Goal: Task Accomplishment & Management: Manage account settings

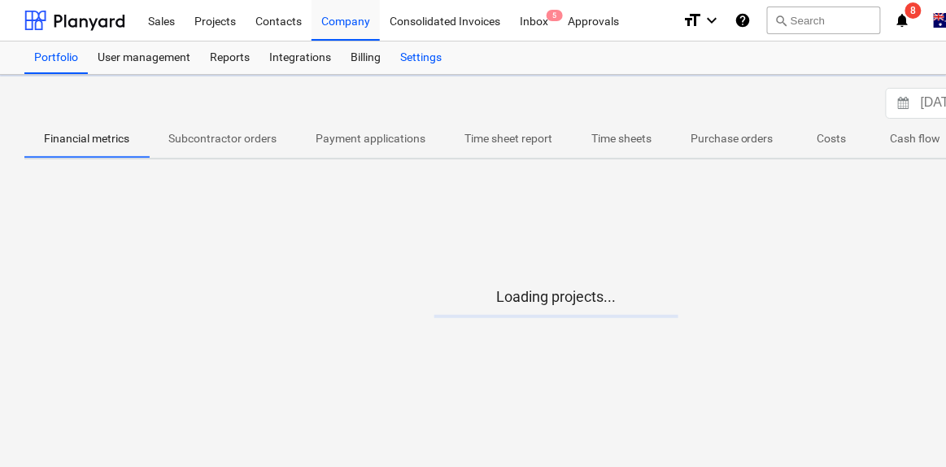
click at [427, 54] on div "Settings" at bounding box center [421, 57] width 61 height 33
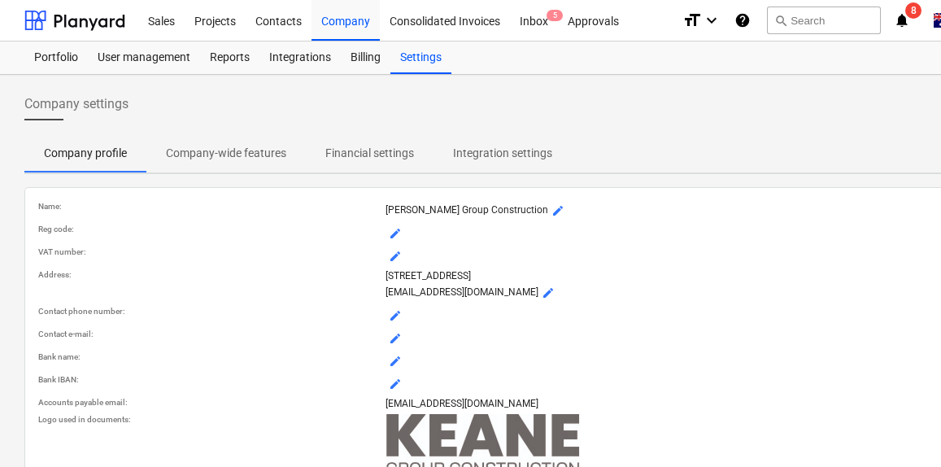
click at [215, 148] on p "Company-wide features" at bounding box center [226, 153] width 120 height 17
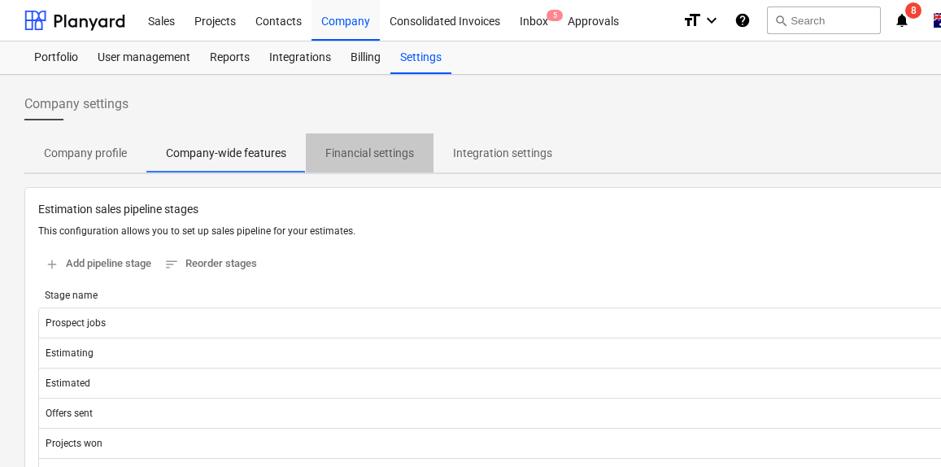
click at [398, 150] on p "Financial settings" at bounding box center [369, 153] width 89 height 17
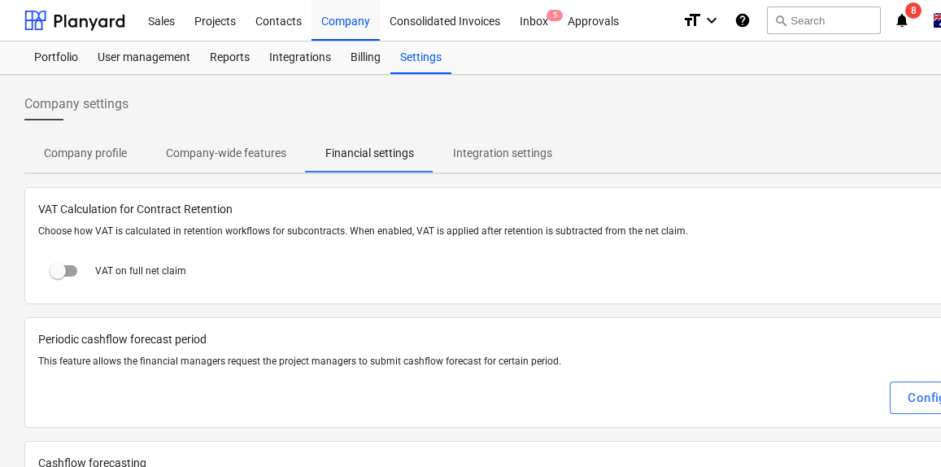
click at [238, 148] on p "Company-wide features" at bounding box center [226, 153] width 120 height 17
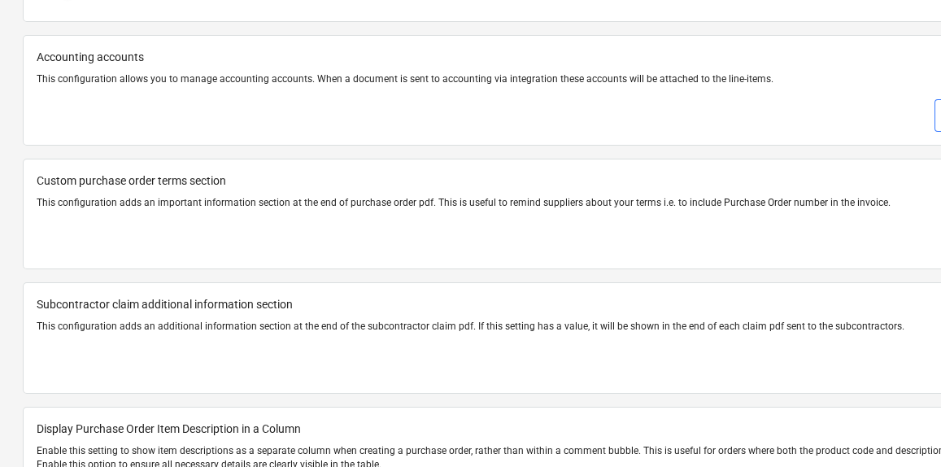
scroll to position [2102, 0]
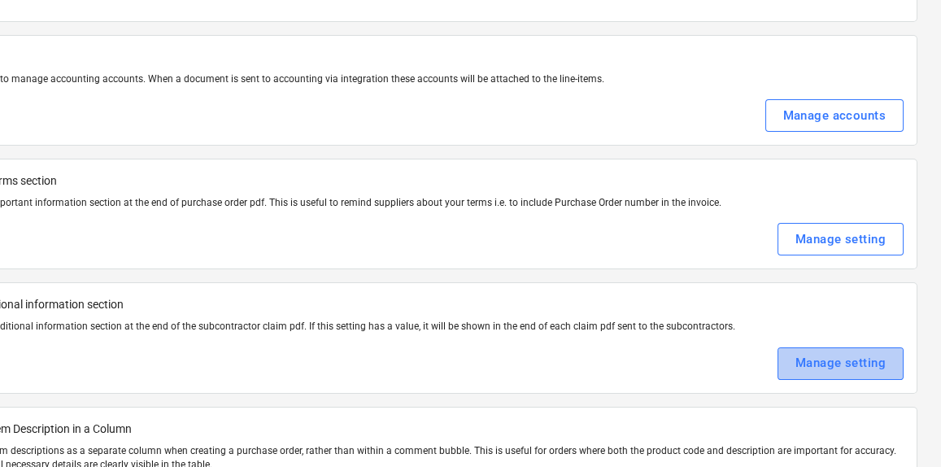
click at [806, 352] on div "Manage setting" at bounding box center [841, 362] width 90 height 21
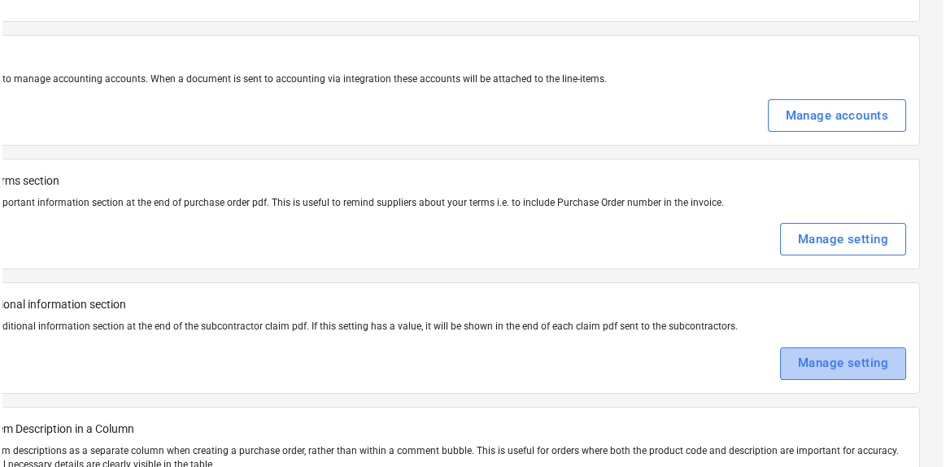
scroll to position [2102, 166]
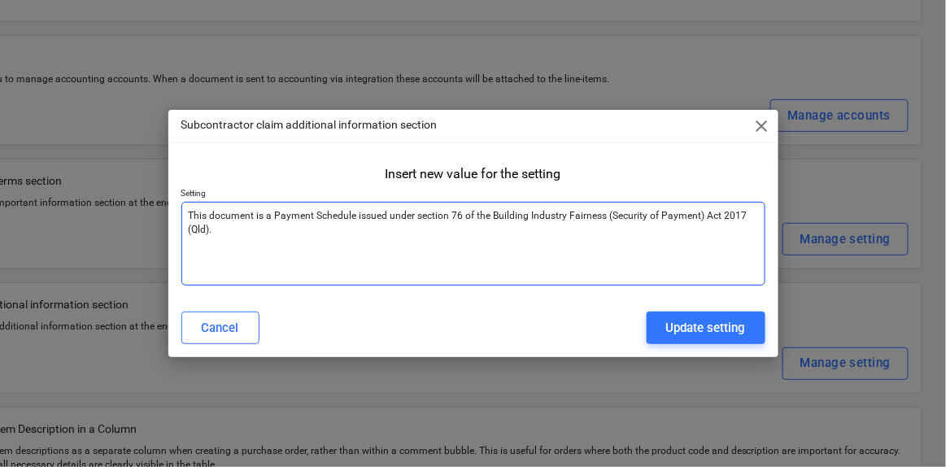
type textarea "x"
drag, startPoint x: 700, startPoint y: 218, endPoint x: 190, endPoint y: 230, distance: 510.3
click at [190, 230] on textarea "This document is a Payment Schedule issued under section 76 of the Building Ind…" at bounding box center [473, 244] width 584 height 84
click at [260, 237] on textarea "This document is a Payment Schedule issued under section 76 of the Building Ind…" at bounding box center [473, 244] width 584 height 84
drag, startPoint x: 210, startPoint y: 225, endPoint x: 182, endPoint y: 213, distance: 30.2
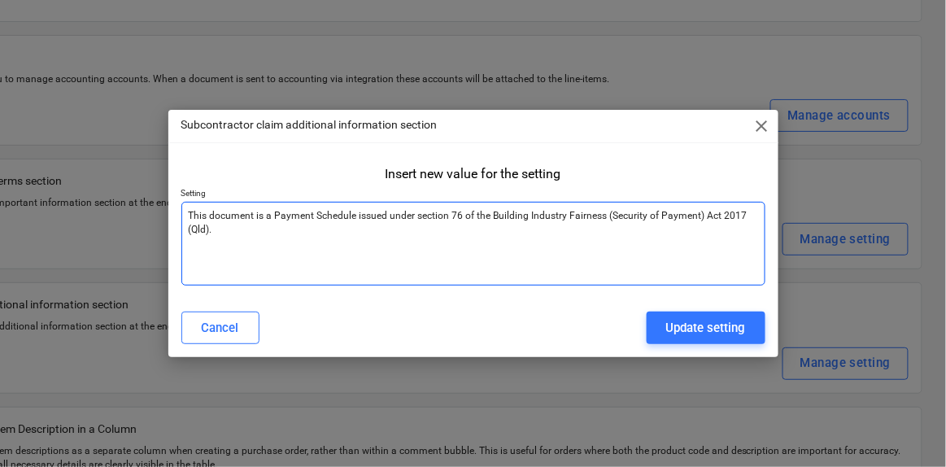
click at [182, 213] on textarea "This document is a Payment Schedule issued under section 76 of the Building Ind…" at bounding box center [473, 244] width 584 height 84
